Goal: Task Accomplishment & Management: Use online tool/utility

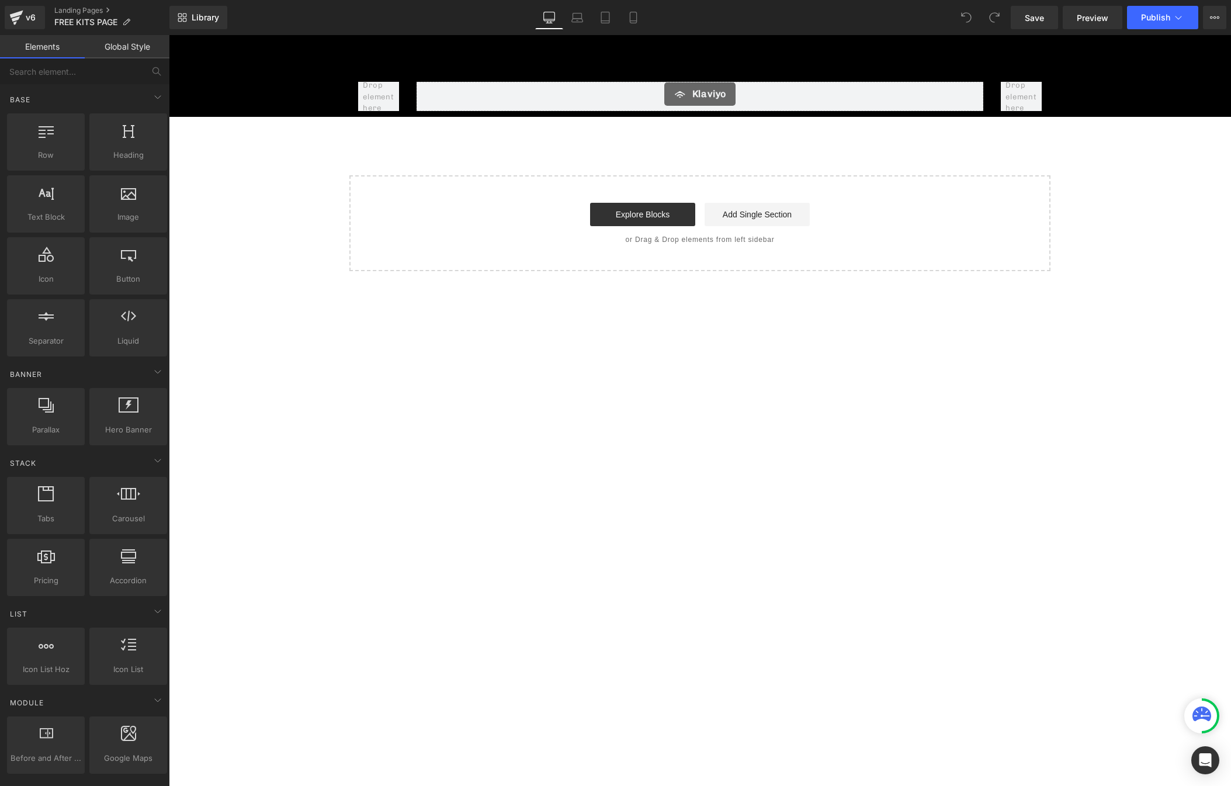
click at [250, 164] on div "Klaviyo Klaviyo Row Row 50px Select your layout" at bounding box center [700, 153] width 1062 height 236
click at [692, 89] on span "Klaviyo" at bounding box center [701, 92] width 36 height 18
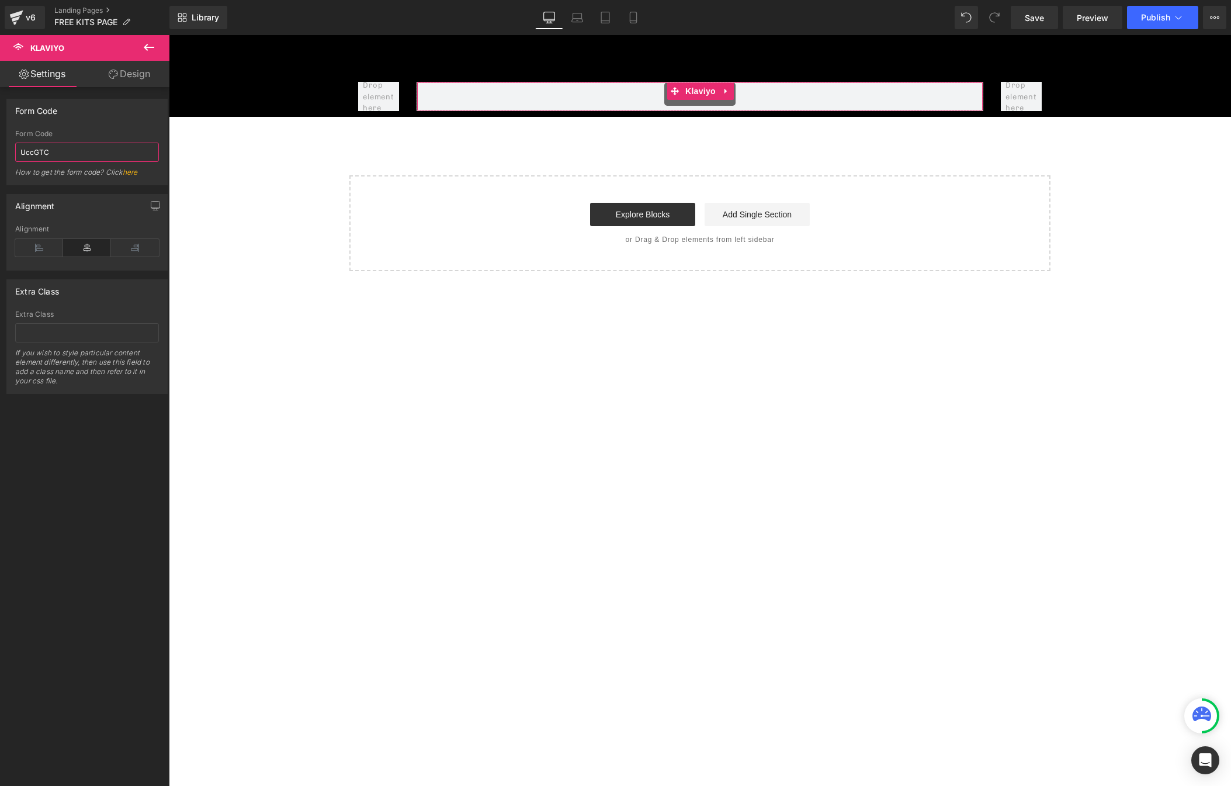
click at [86, 152] on input "UccGTC" at bounding box center [87, 152] width 144 height 19
paste input "<div class="klaviyo-form-UFNaWp"></div>"
type input "UFNaWp"
click at [1148, 18] on span "Publish" at bounding box center [1155, 17] width 29 height 9
click at [1162, 16] on span "Publish" at bounding box center [1155, 17] width 29 height 9
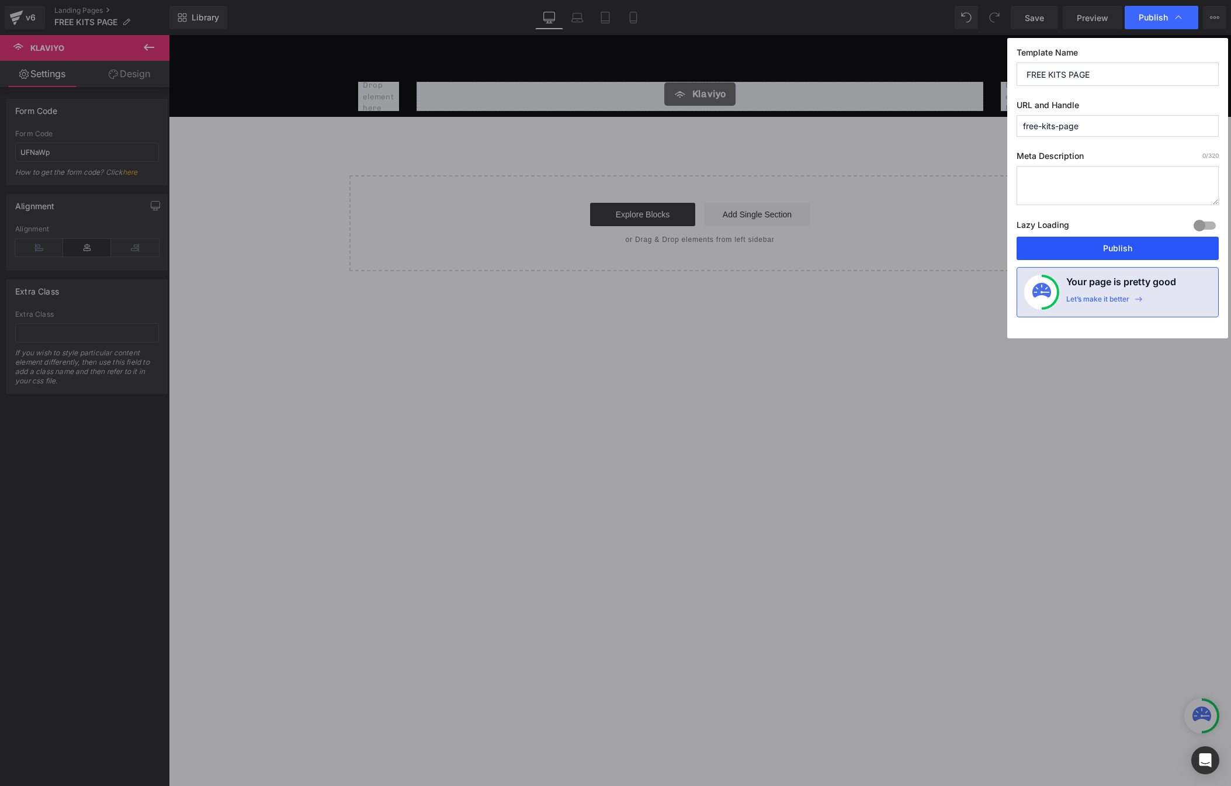
click at [1120, 248] on button "Publish" at bounding box center [1118, 248] width 202 height 23
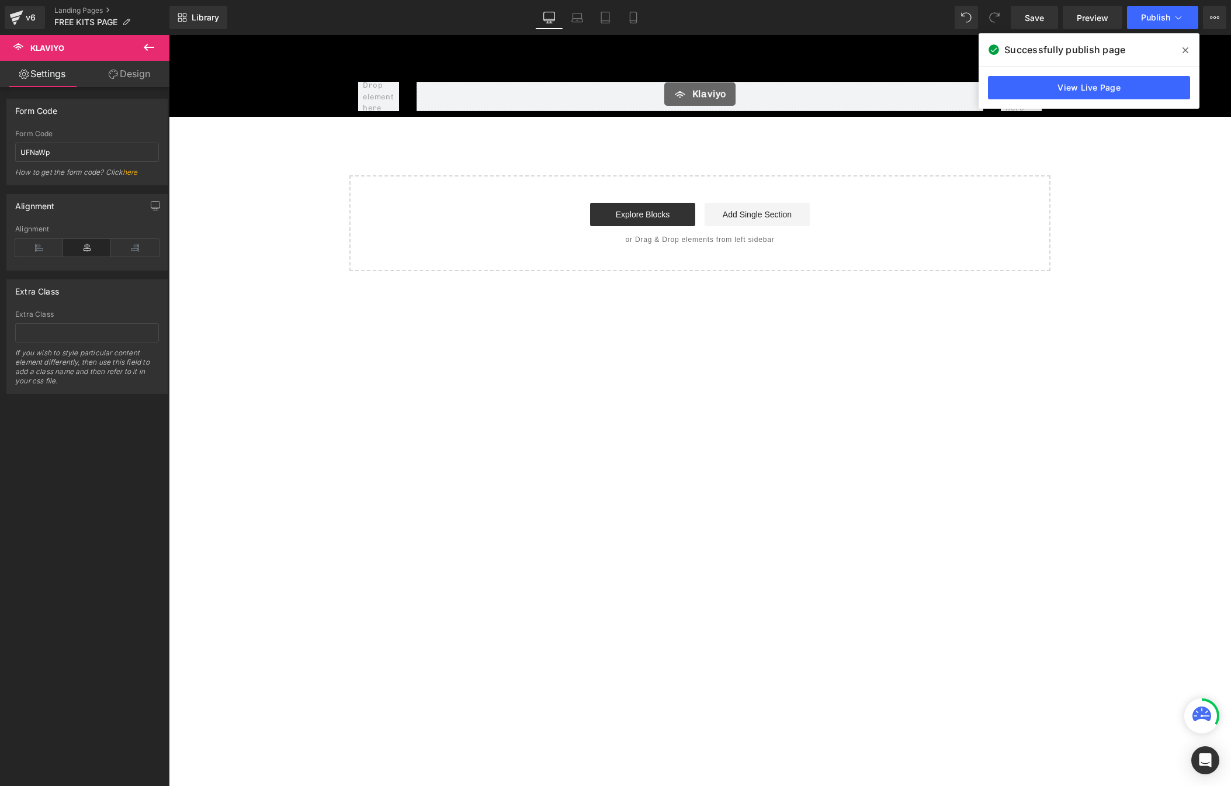
click at [1183, 49] on icon at bounding box center [1186, 50] width 6 height 9
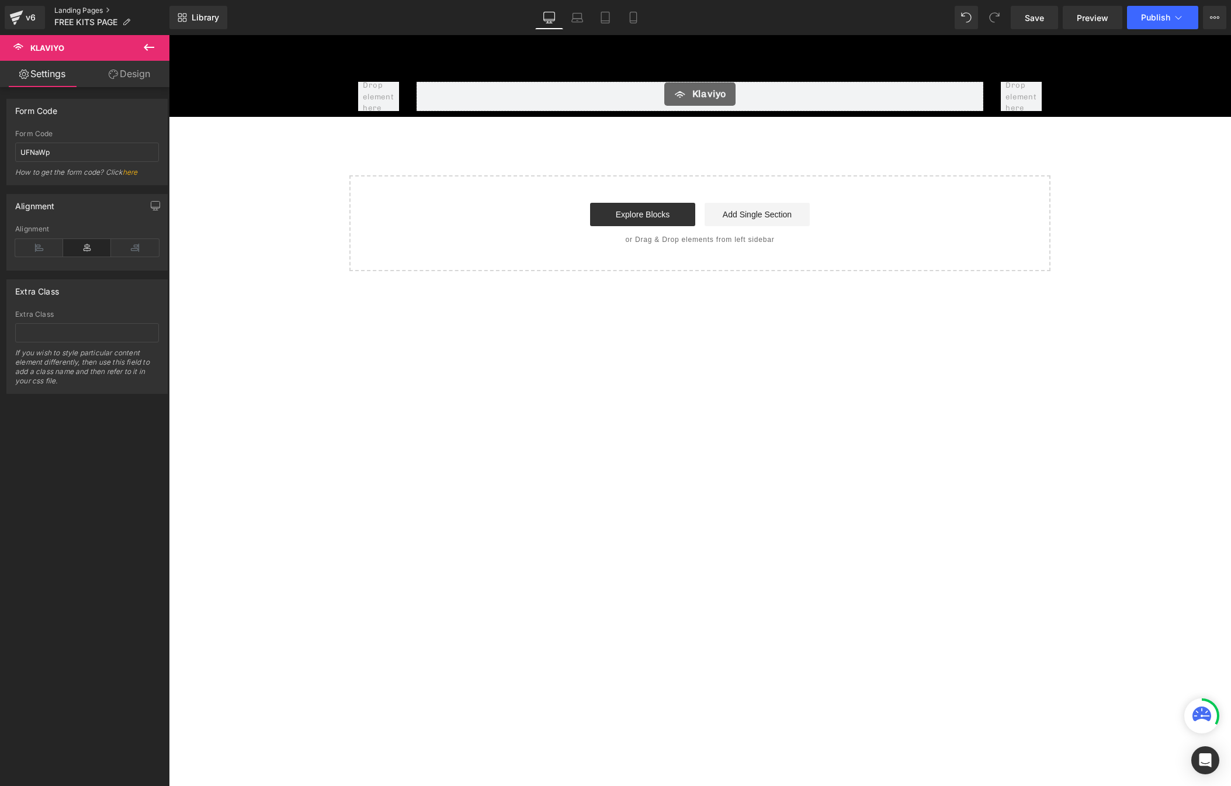
click at [77, 11] on link "Landing Pages" at bounding box center [111, 10] width 115 height 9
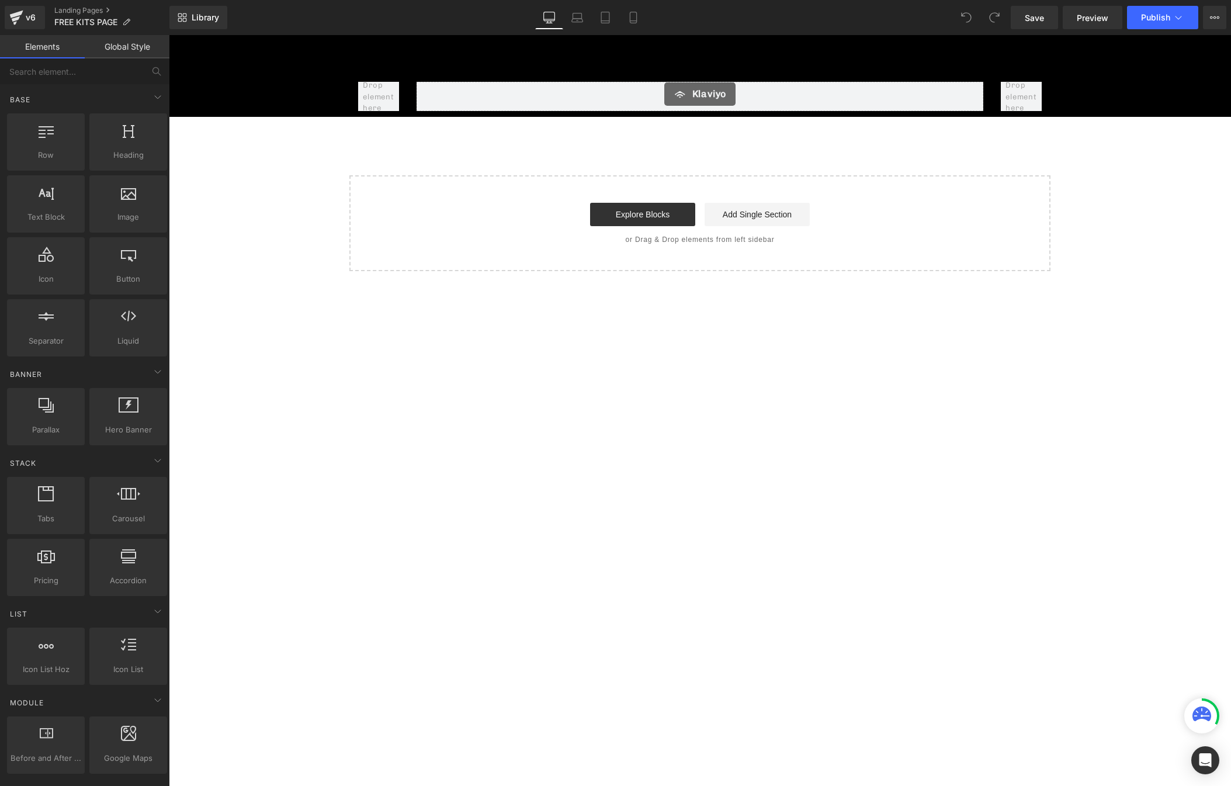
click at [126, 50] on link "Global Style" at bounding box center [127, 46] width 85 height 23
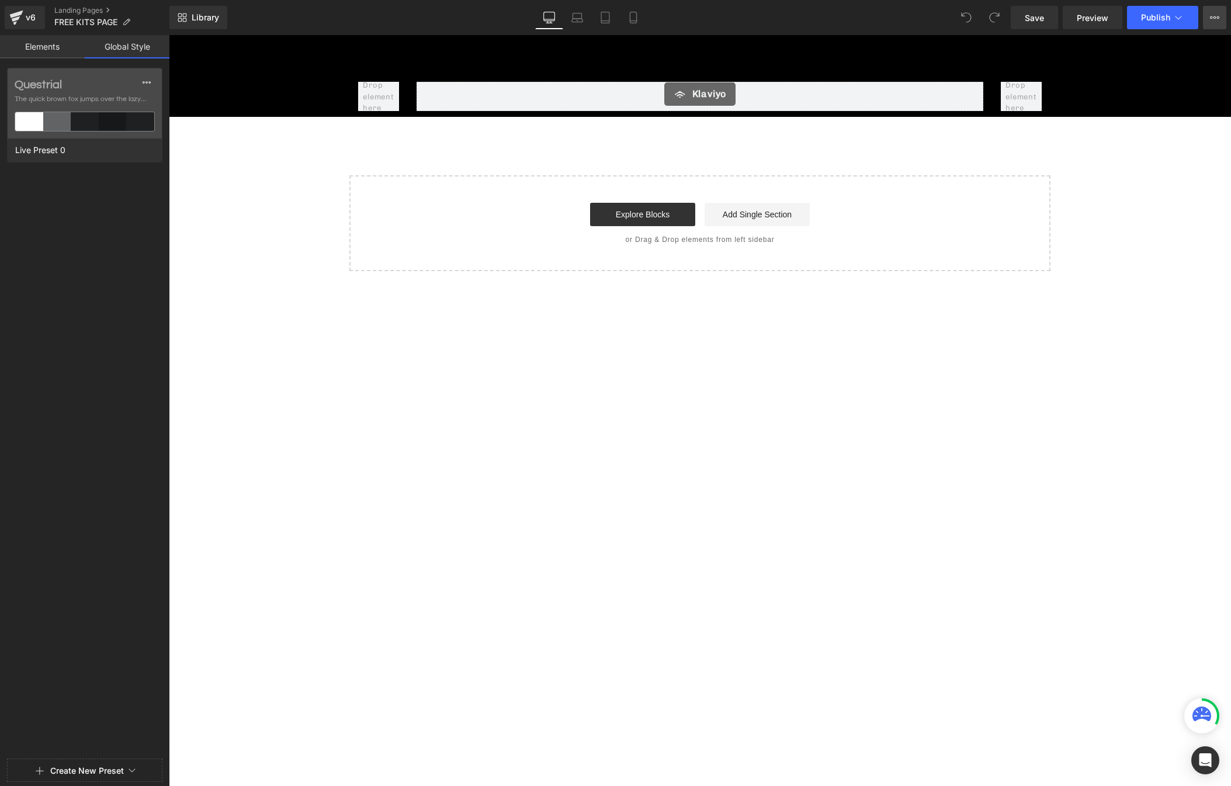
click at [1220, 19] on button "View Live Page View with current Template Save Template to Library Schedule Pub…" at bounding box center [1214, 17] width 23 height 23
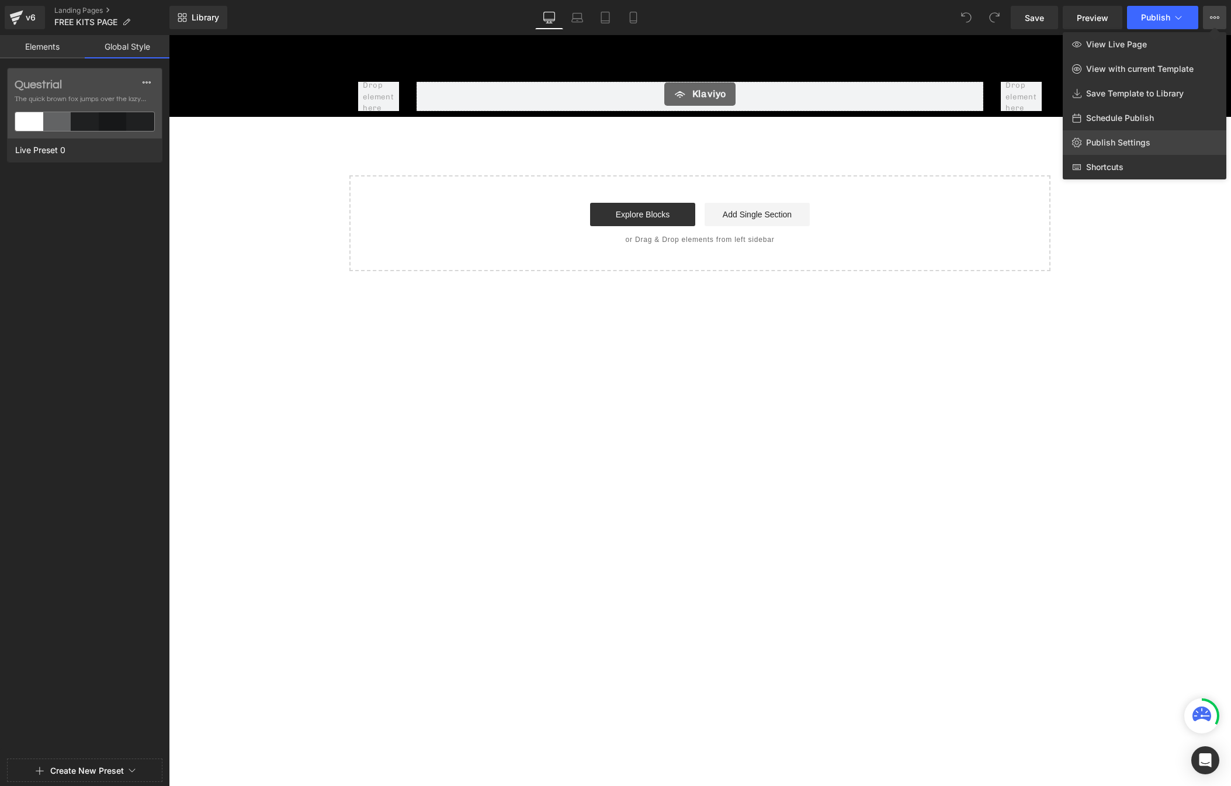
click at [1179, 137] on link "Publish Settings" at bounding box center [1145, 142] width 164 height 25
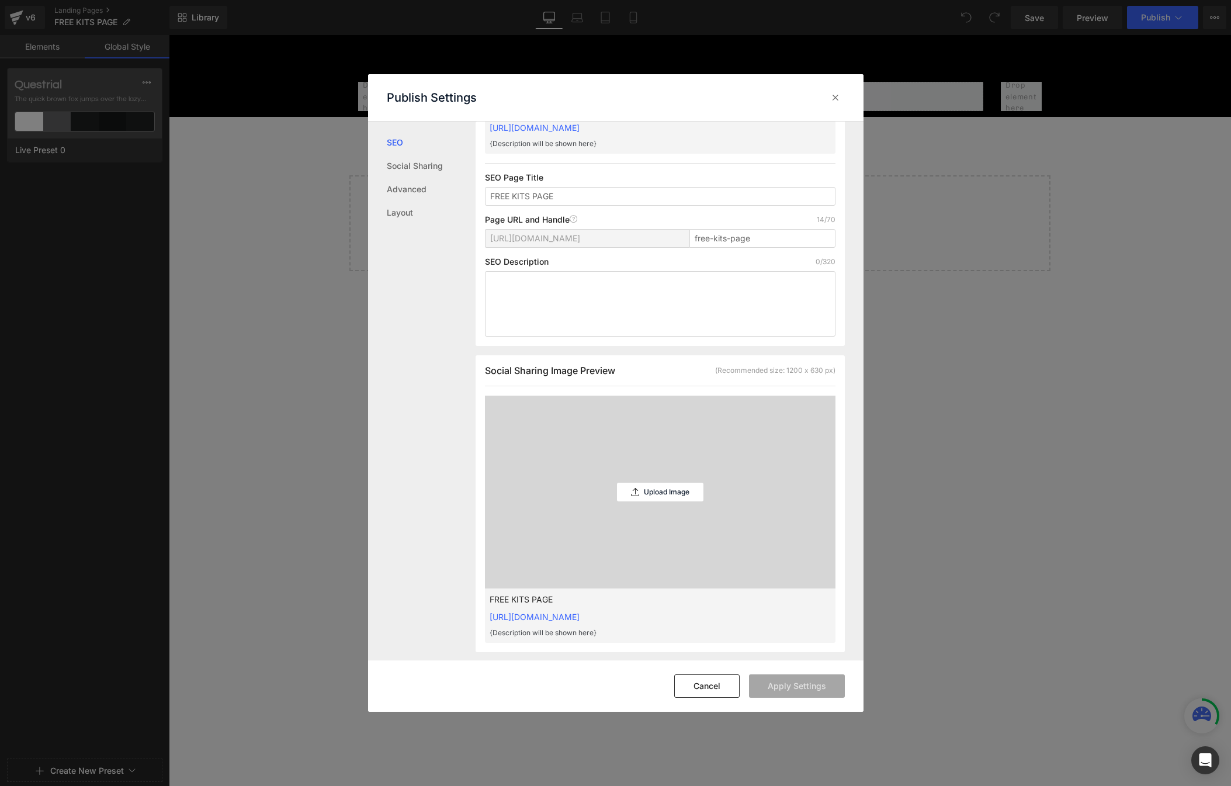
scroll to position [293, 0]
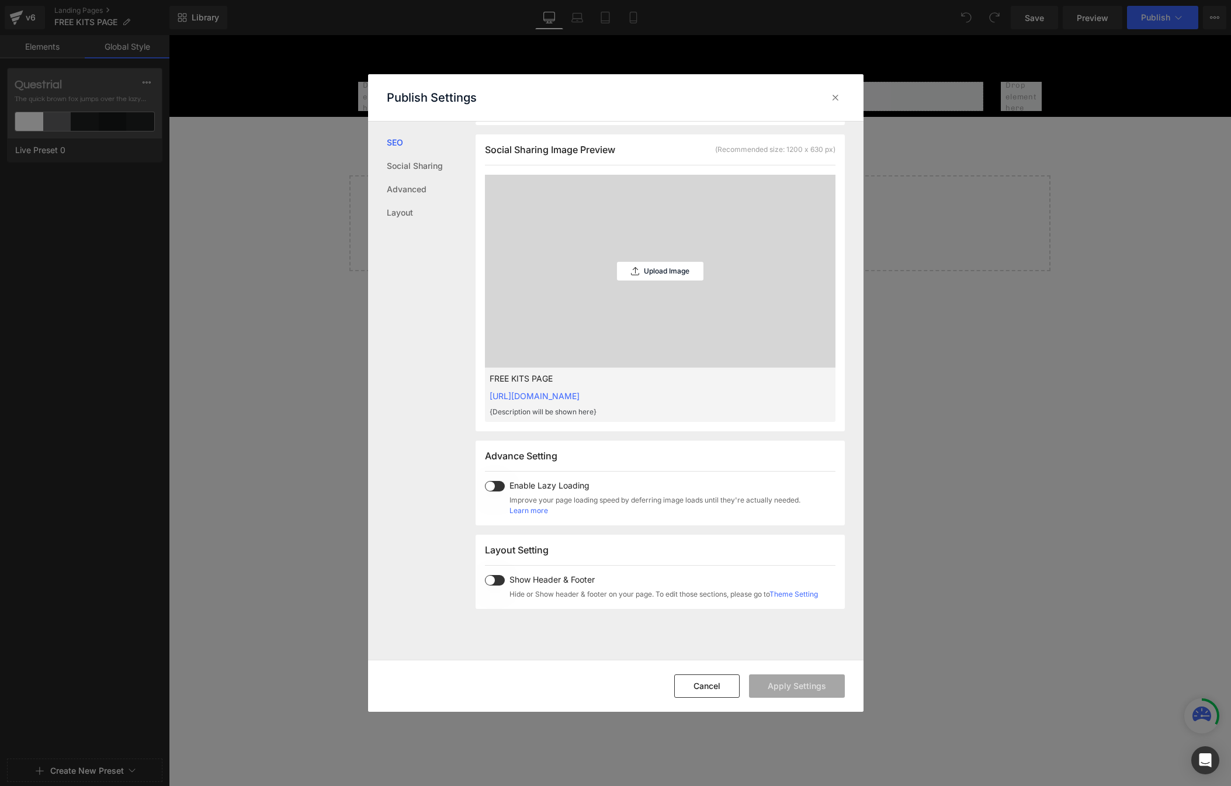
click at [490, 578] on span at bounding box center [495, 580] width 20 height 11
click at [792, 685] on button "Apply Settings" at bounding box center [797, 685] width 96 height 23
click at [833, 97] on icon at bounding box center [836, 98] width 12 height 12
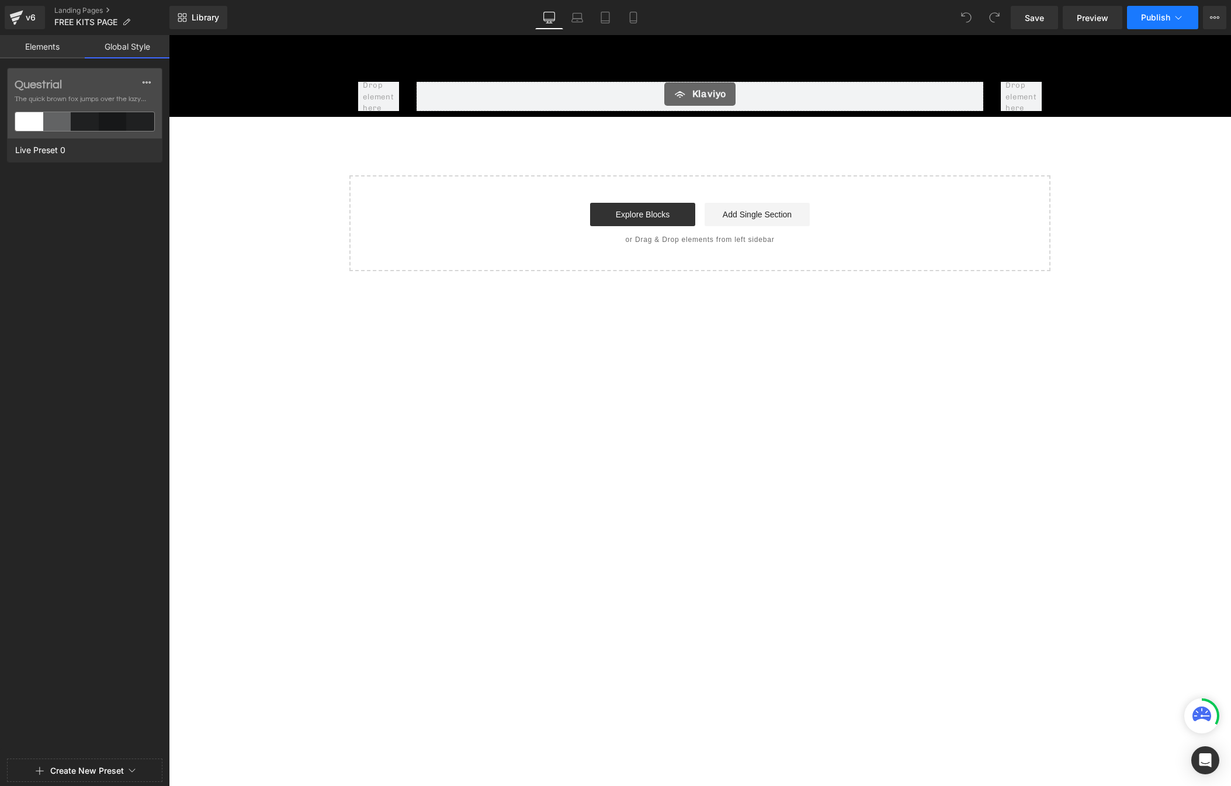
click at [1152, 13] on span "Publish" at bounding box center [1155, 17] width 29 height 9
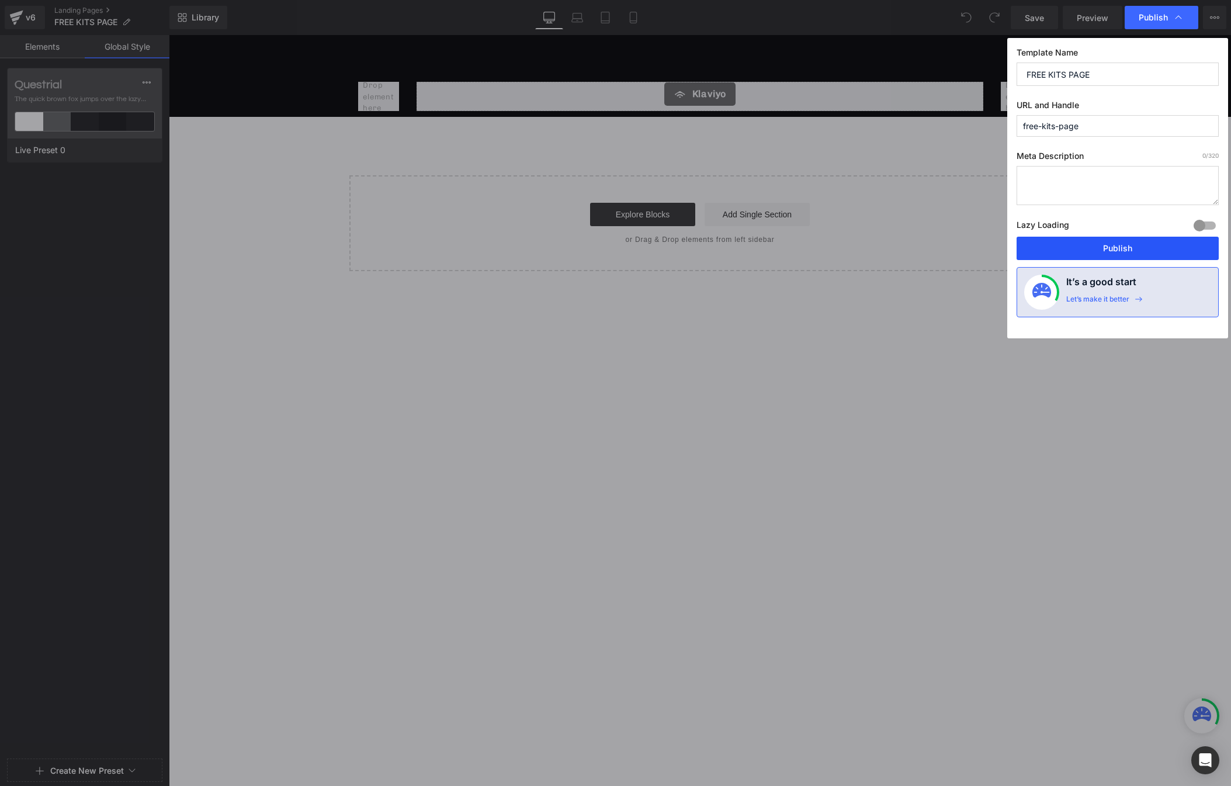
click at [1141, 251] on button "Publish" at bounding box center [1118, 248] width 202 height 23
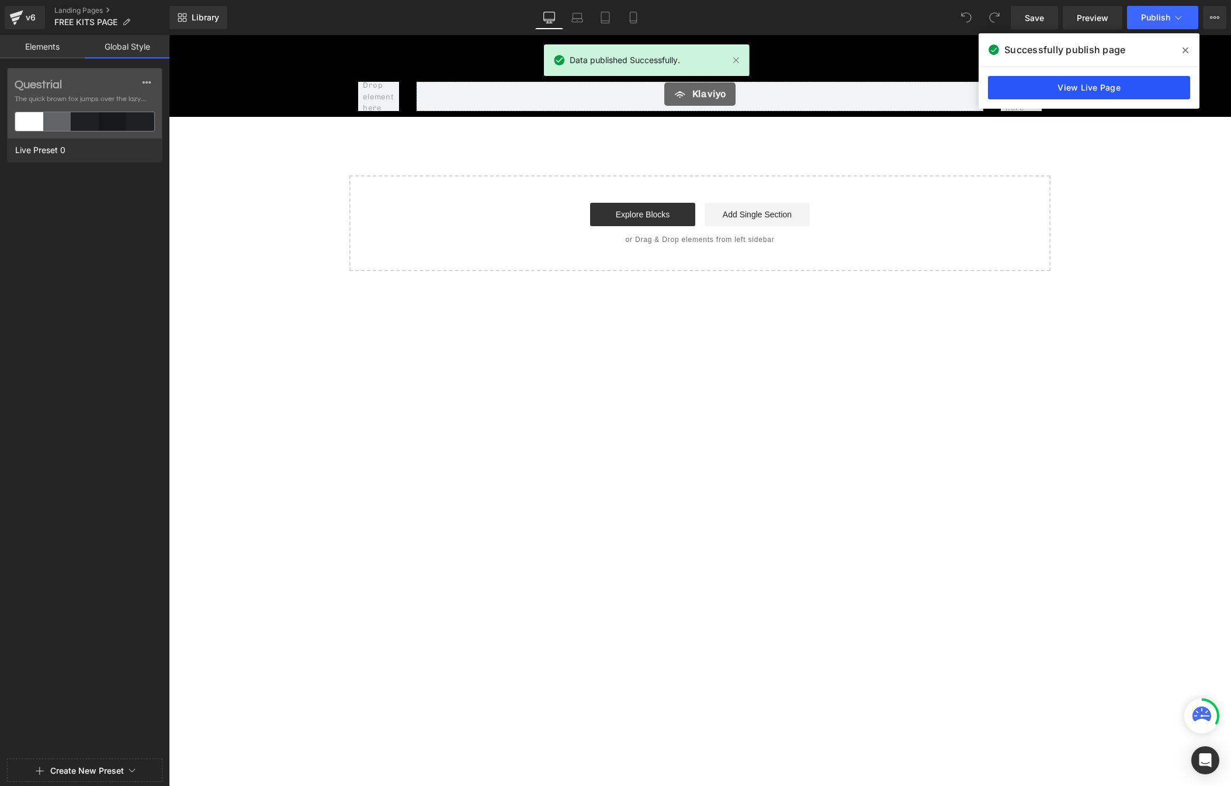
click at [1041, 85] on link "View Live Page" at bounding box center [1089, 87] width 202 height 23
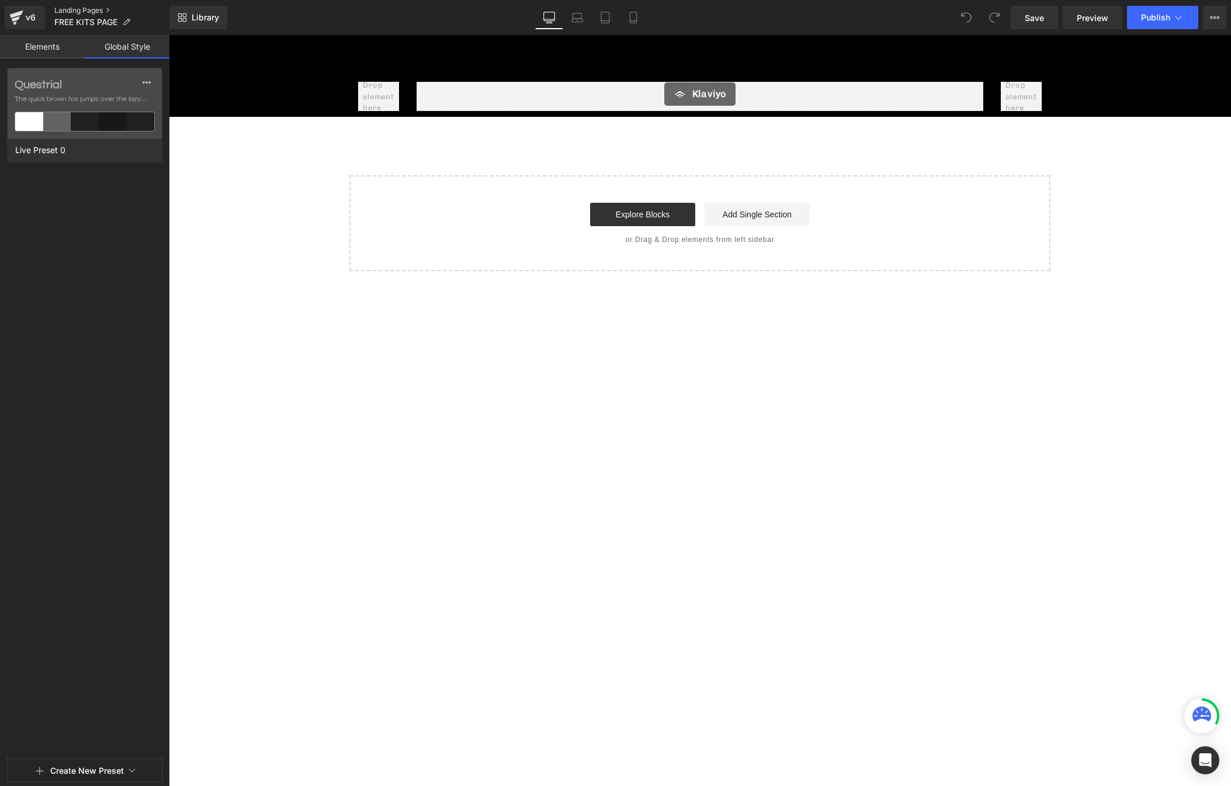
click at [70, 12] on link "Landing Pages" at bounding box center [111, 10] width 115 height 9
